Goal: Task Accomplishment & Management: Use online tool/utility

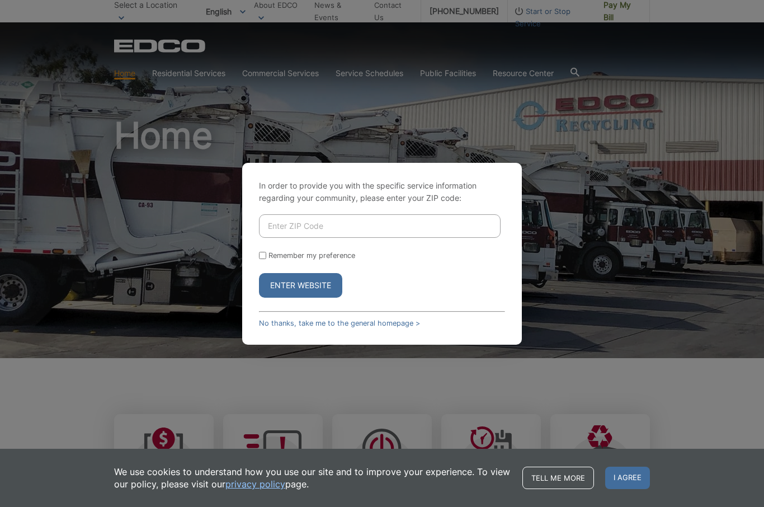
click at [464, 238] on input "Enter ZIP Code" at bounding box center [380, 225] width 242 height 23
type input "91941"
click at [318, 298] on button "Enter Website" at bounding box center [300, 285] width 83 height 25
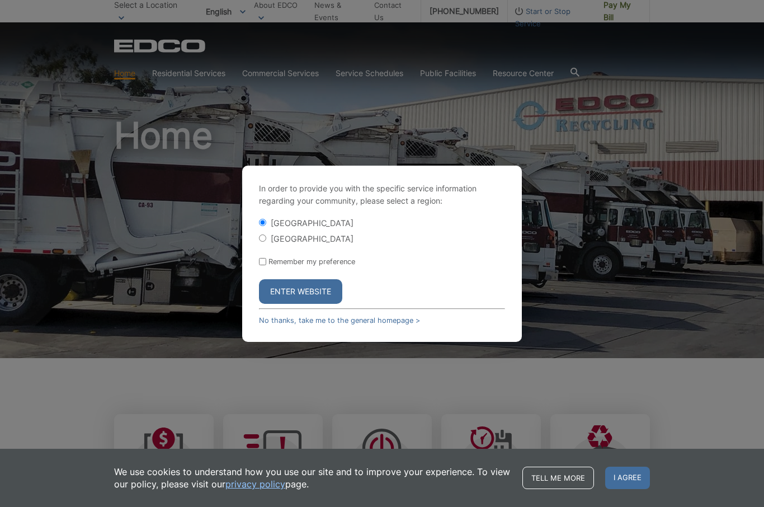
click at [323, 304] on button "Enter Website" at bounding box center [300, 291] width 83 height 25
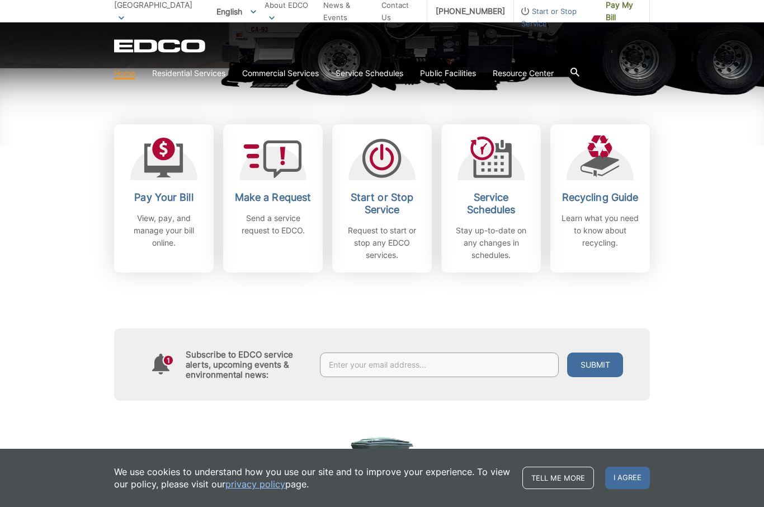
scroll to position [295, 0]
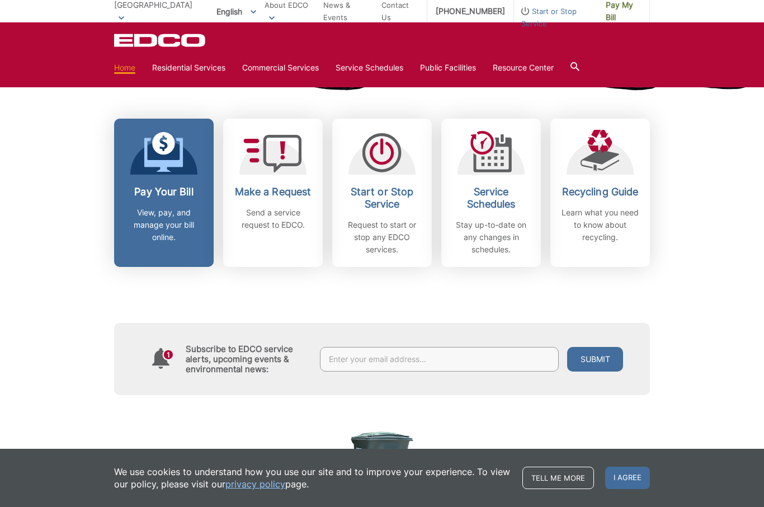
click at [151, 217] on p "View, pay, and manage your bill online." at bounding box center [164, 224] width 83 height 37
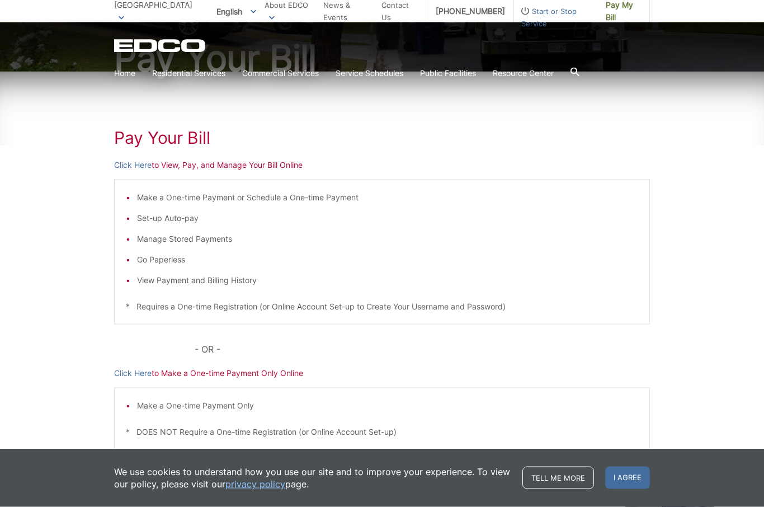
scroll to position [118, 0]
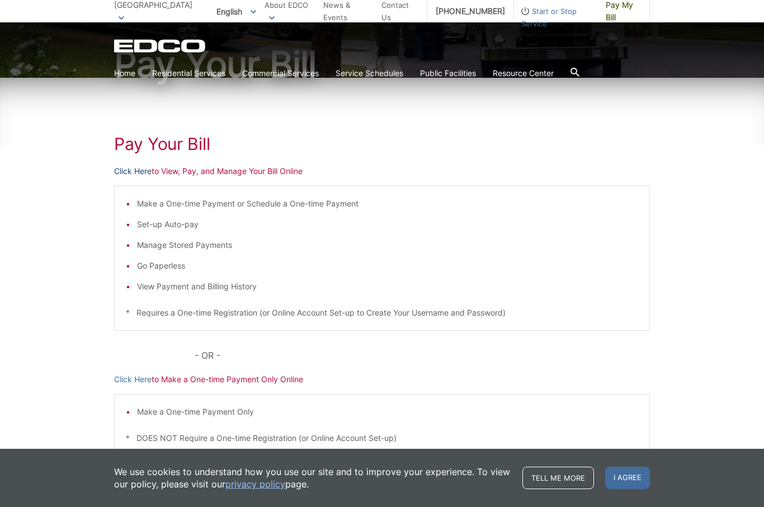
click at [135, 165] on link "Click Here" at bounding box center [132, 171] width 37 height 12
